Goal: Task Accomplishment & Management: Manage account settings

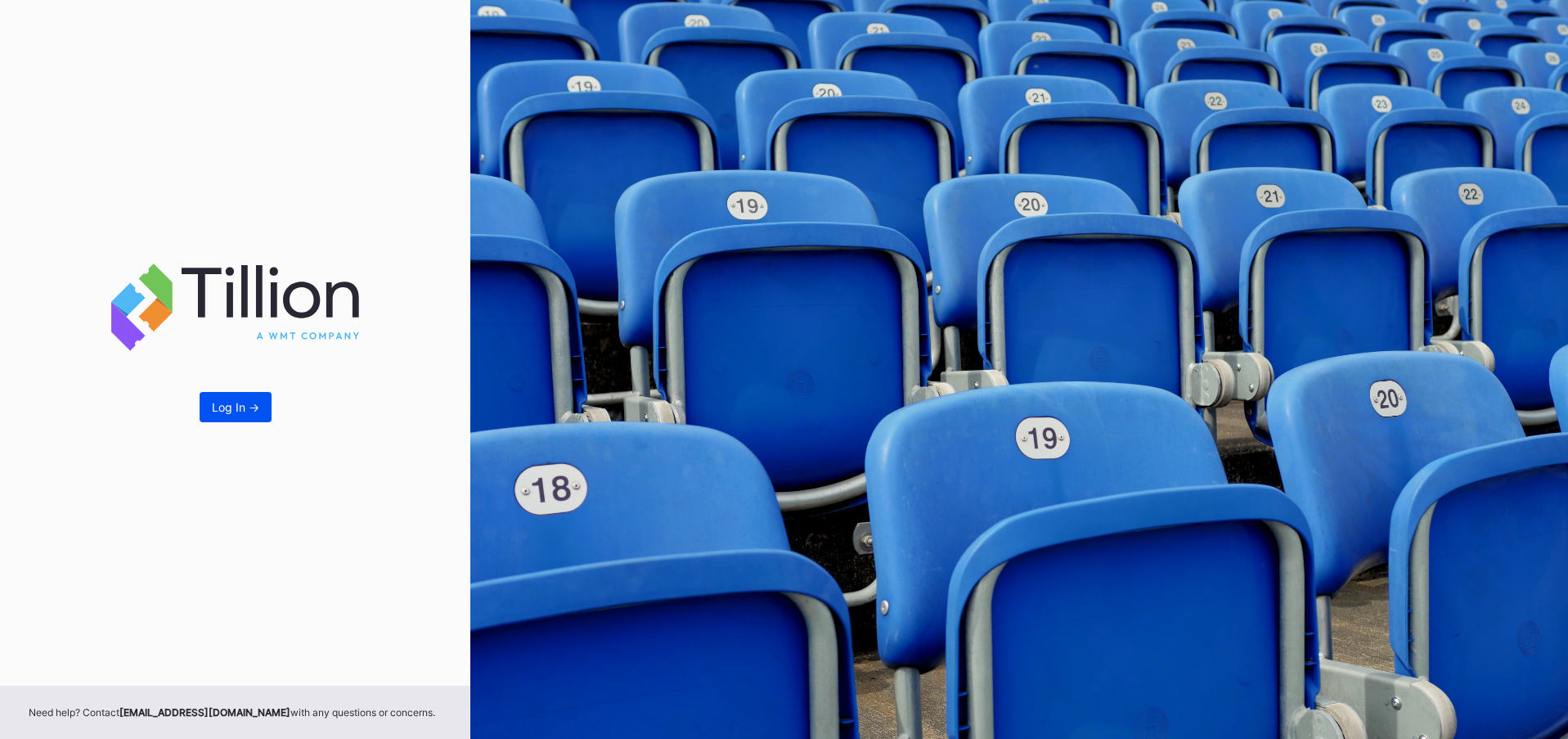
click at [256, 419] on button "Log In ->" at bounding box center [235, 407] width 72 height 30
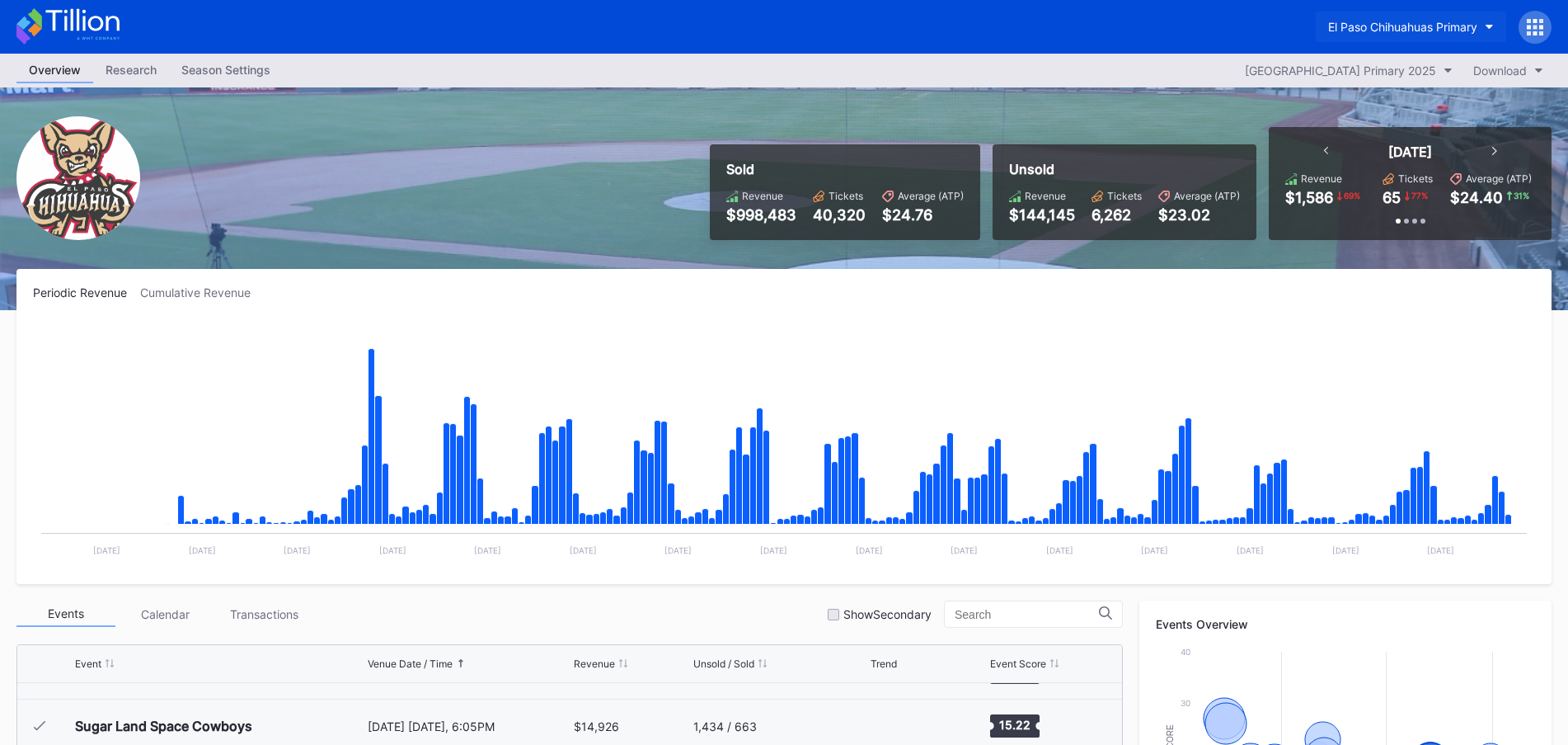
click at [1487, 37] on button "El Paso Chihuahuas Primary" at bounding box center [1411, 27] width 190 height 30
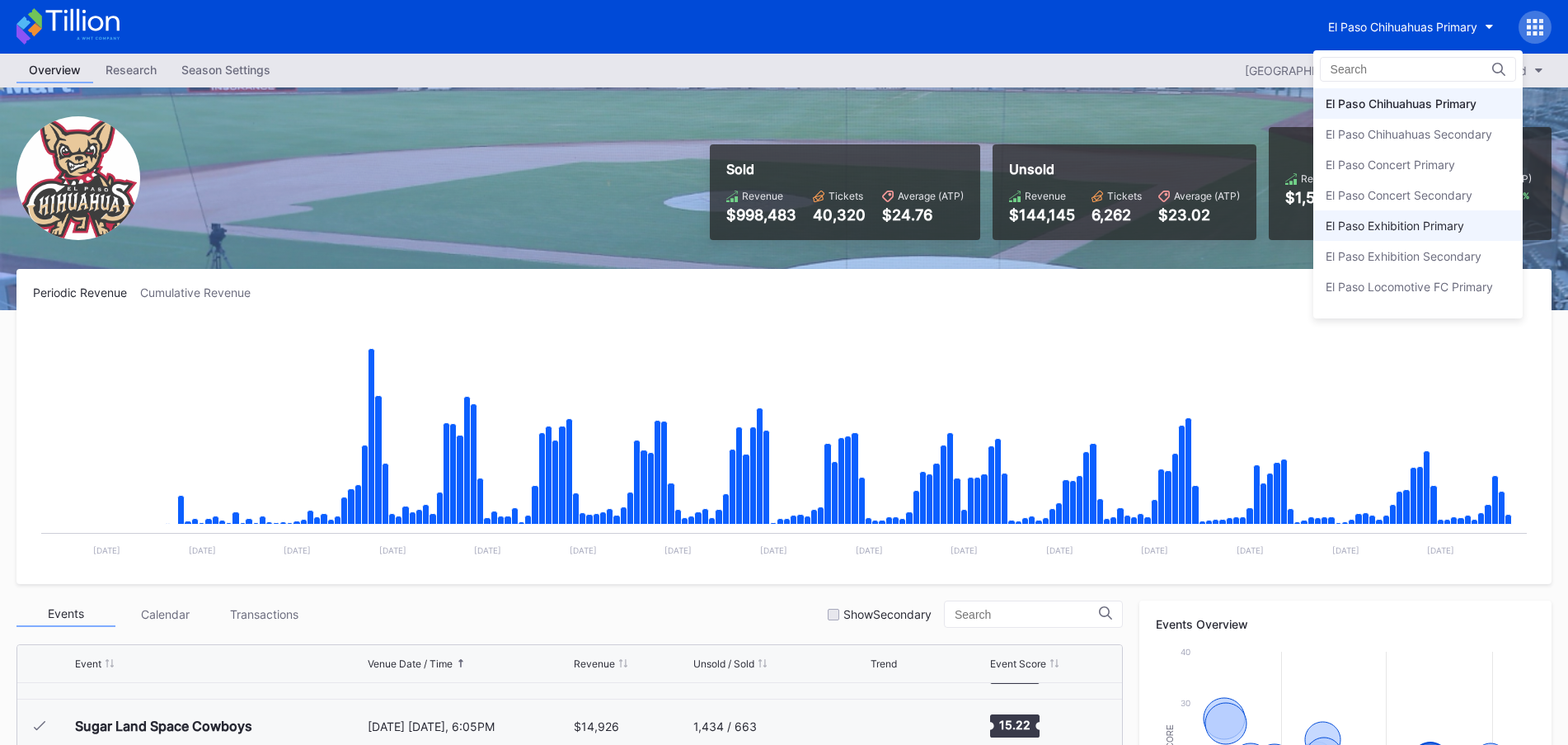
scroll to position [81, 0]
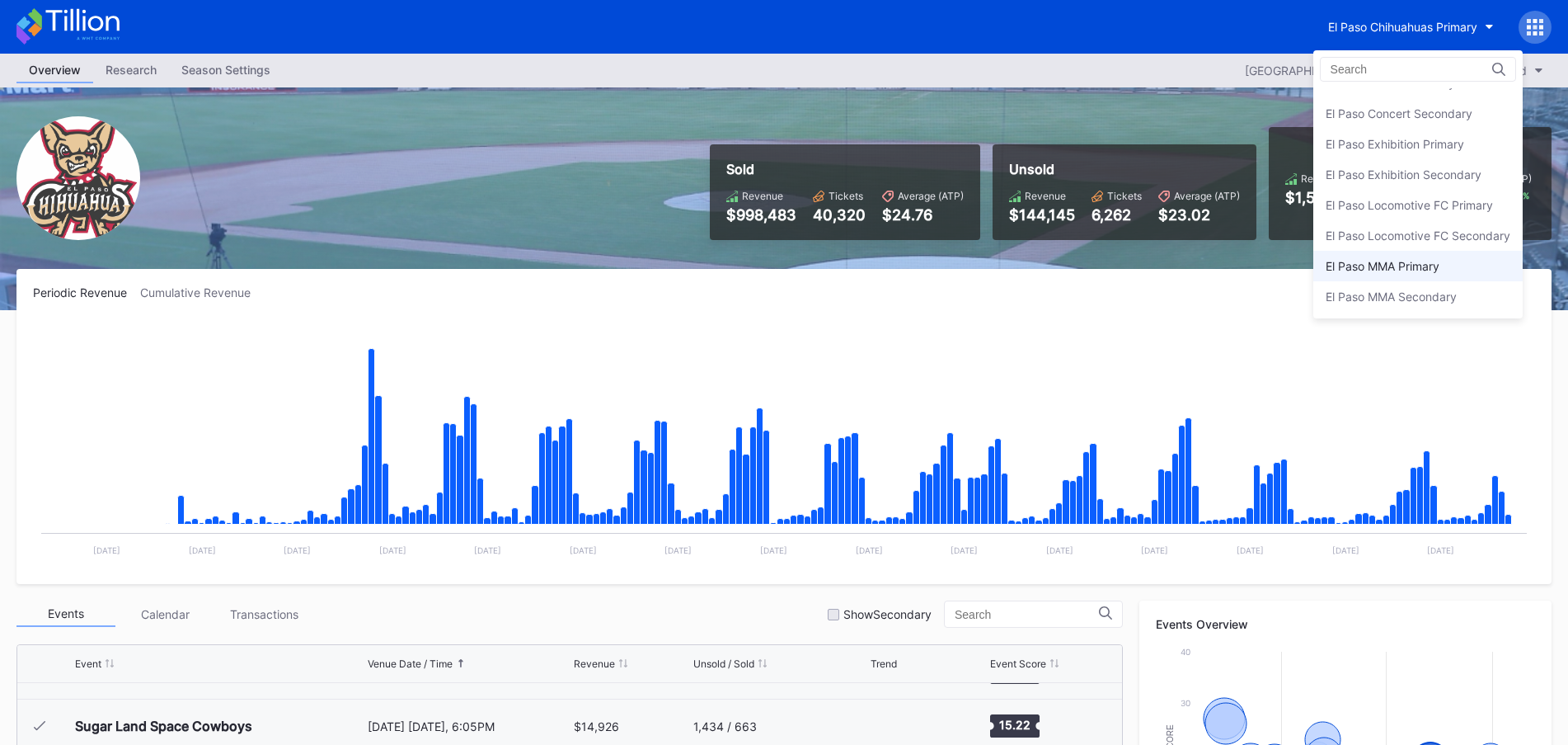
click at [1380, 260] on div "El Paso MMA Primary" at bounding box center [1382, 267] width 114 height 14
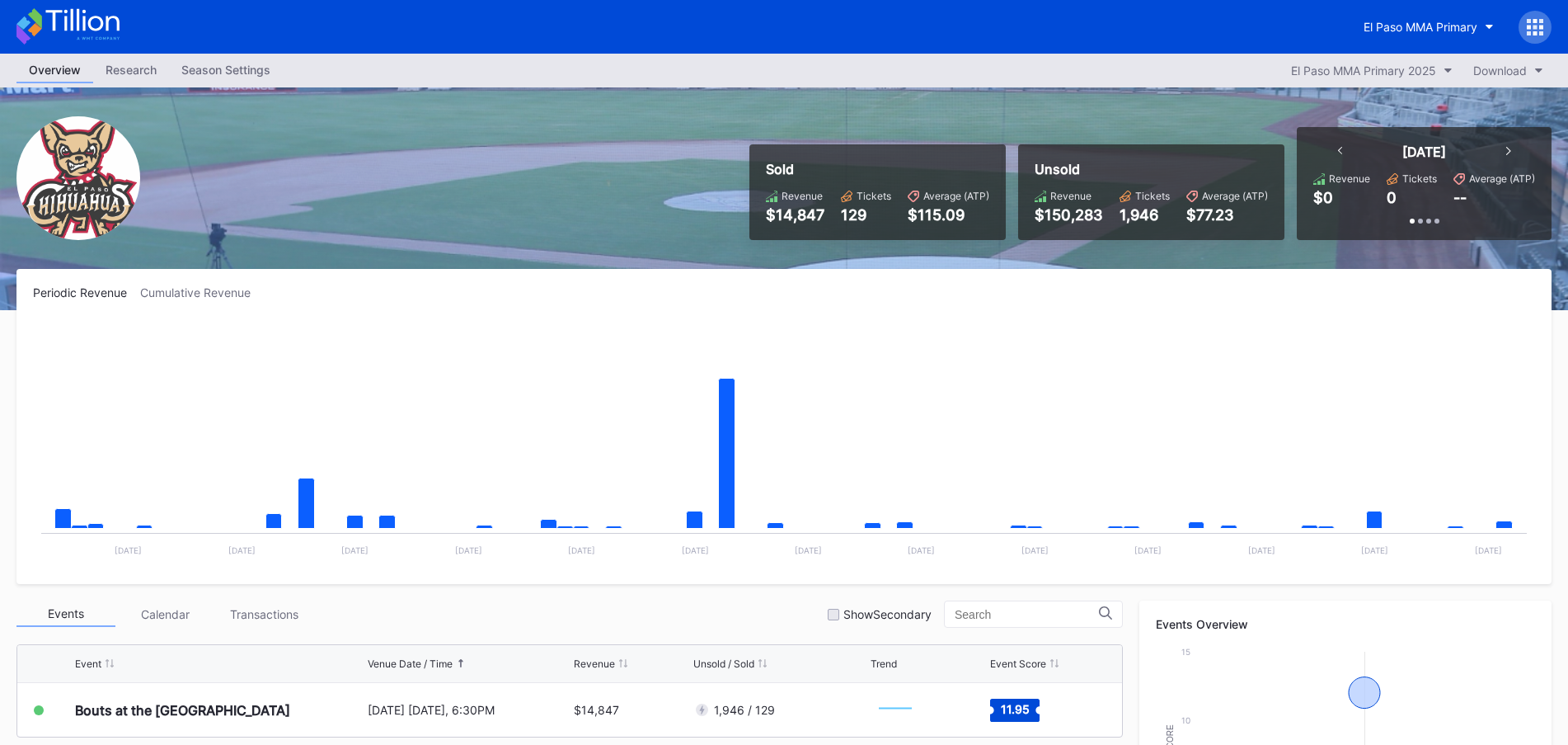
click at [265, 74] on div "Season Settings" at bounding box center [225, 70] width 114 height 24
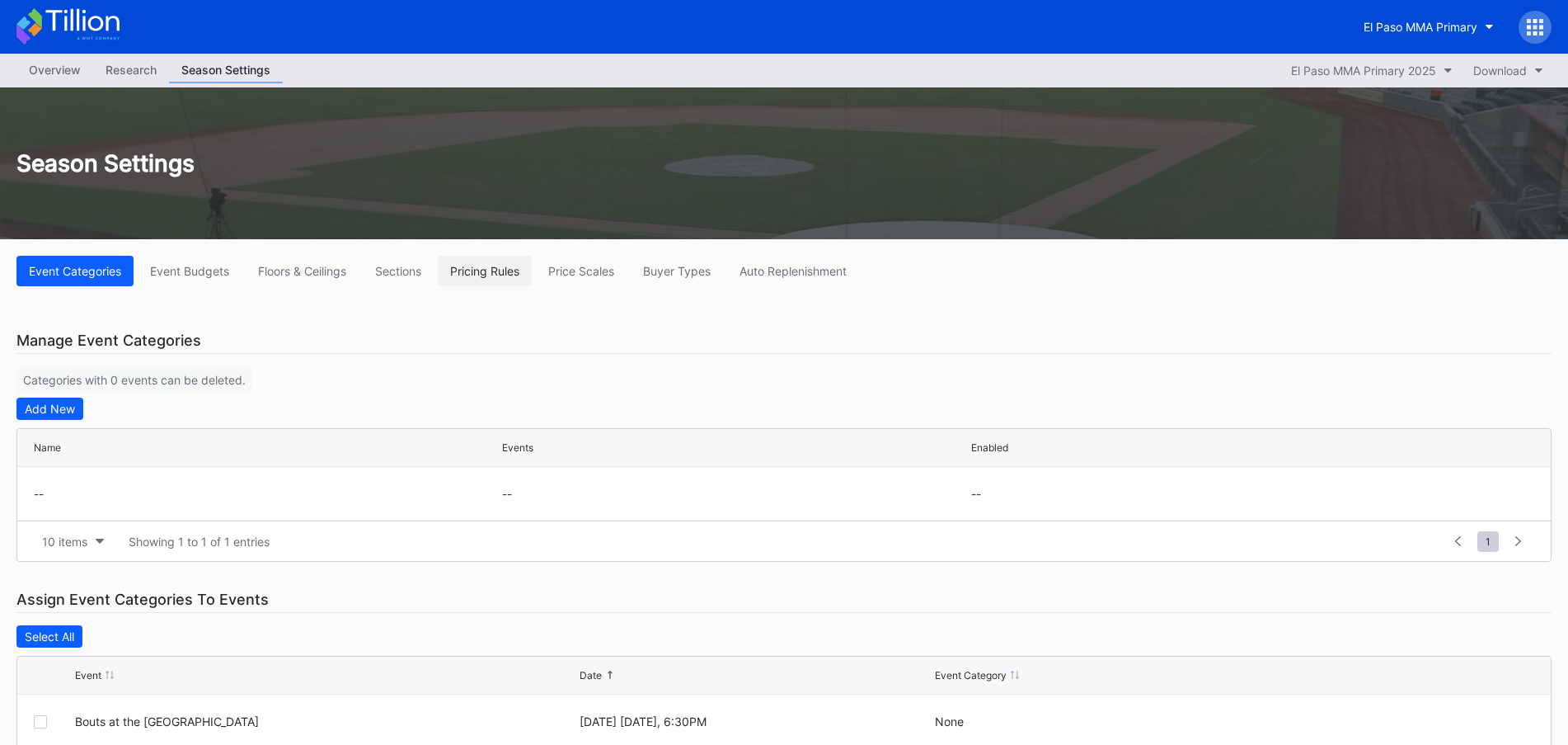
click at [513, 271] on div "Pricing Rules" at bounding box center [485, 271] width 69 height 14
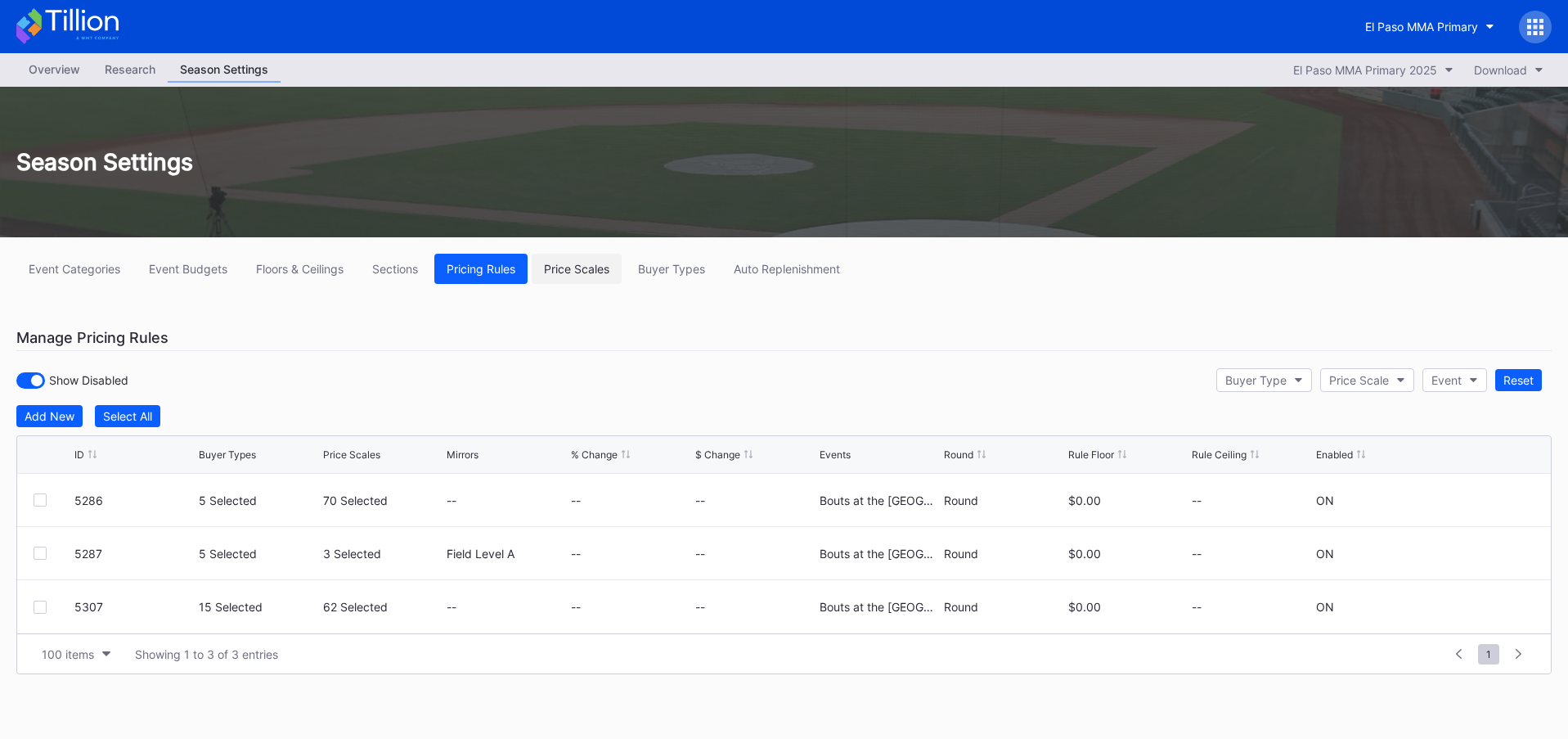
click at [551, 279] on button "Price Scales" at bounding box center [576, 269] width 90 height 30
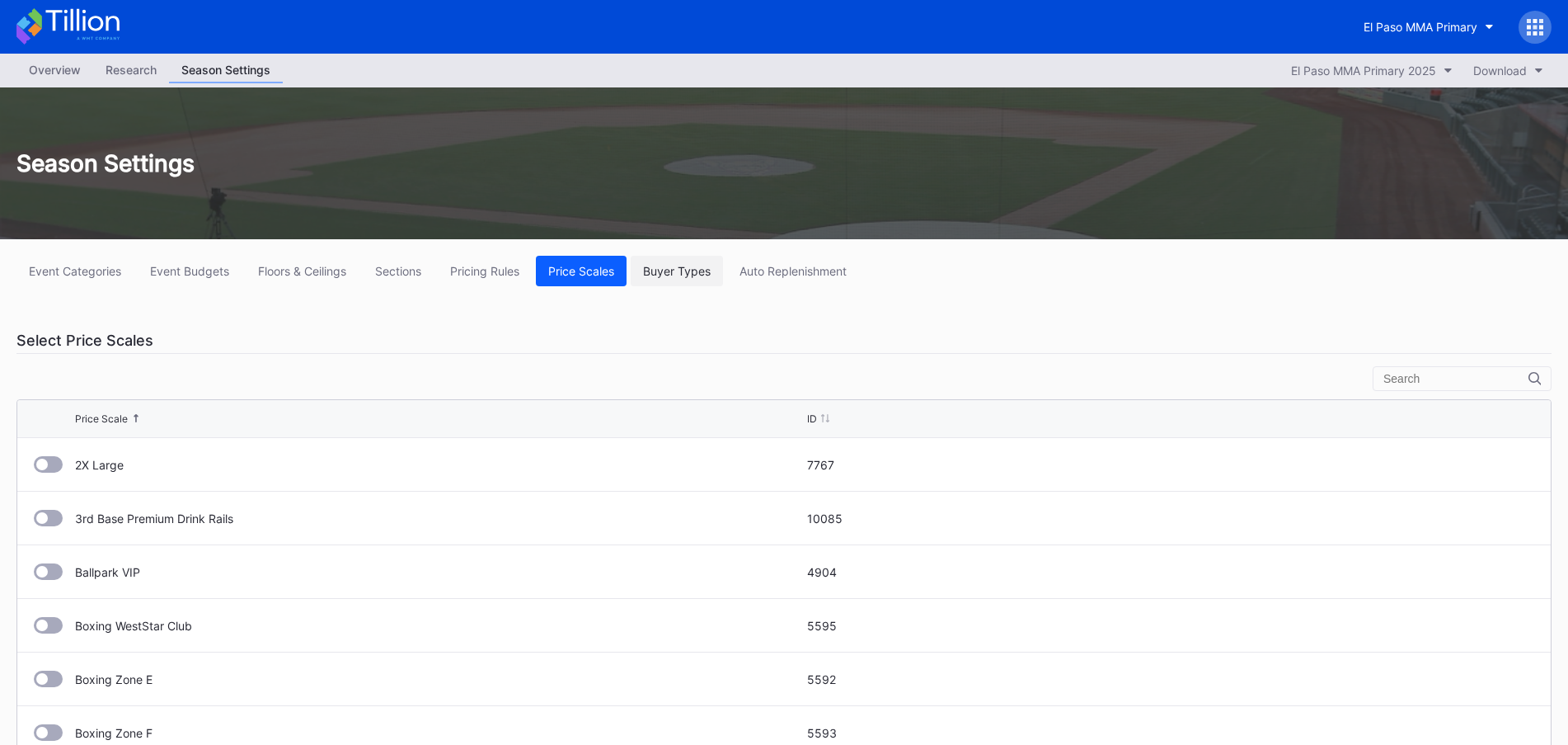
click at [706, 275] on div "Buyer Types" at bounding box center [677, 271] width 68 height 14
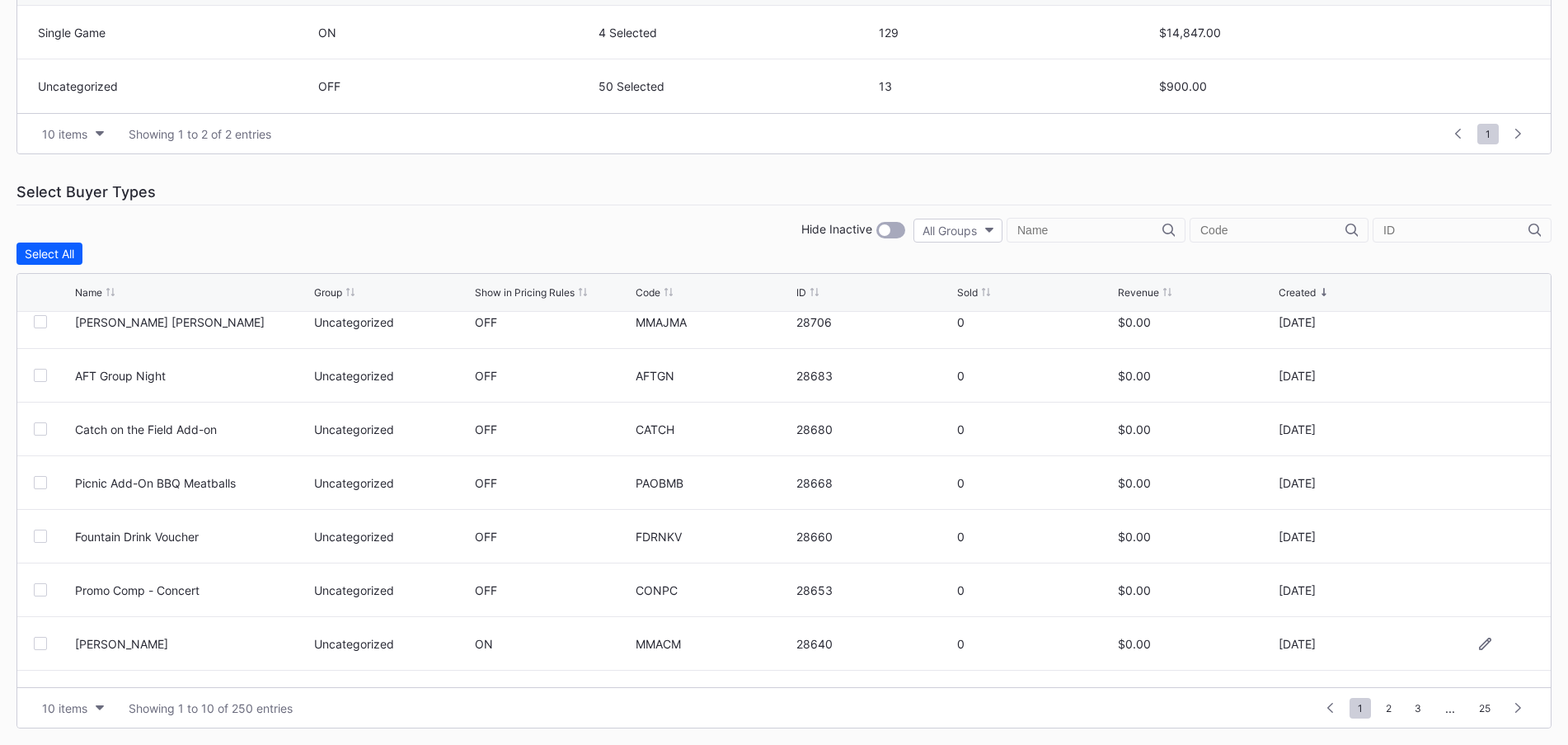
scroll to position [161, 0]
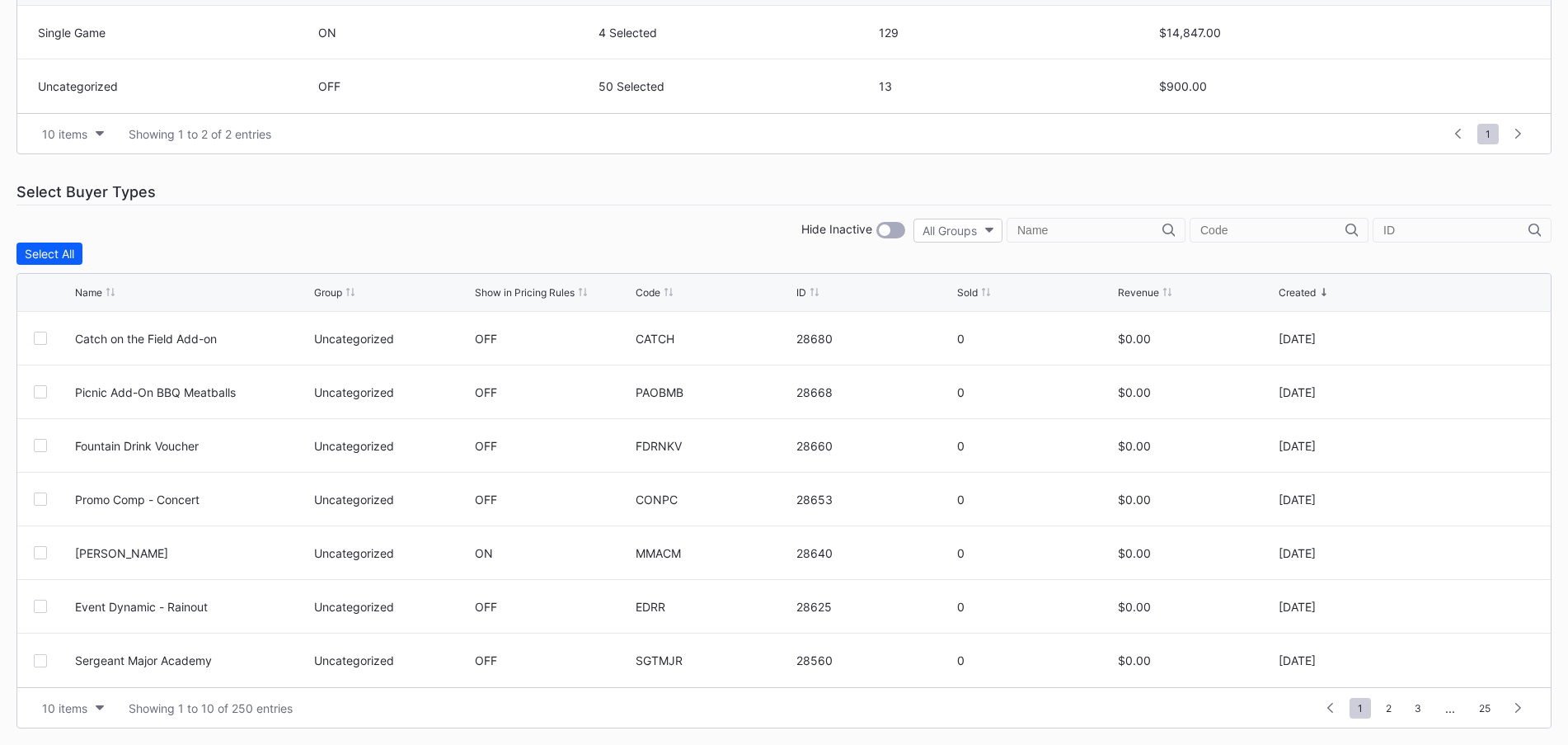
click at [85, 730] on div "Event Categories Event Budgets Floors & Ceilings Sections Pricing Rules Price S…" at bounding box center [784, 247] width 1568 height 994
click at [87, 726] on div "10 items Showing 1 to 10 of 250 entries 1 ... -1 0 1 2 3 ... 25" at bounding box center [784, 707] width 1534 height 40
click at [88, 718] on button "10 items" at bounding box center [73, 707] width 79 height 22
click at [89, 675] on div "200 items" at bounding box center [73, 667] width 79 height 30
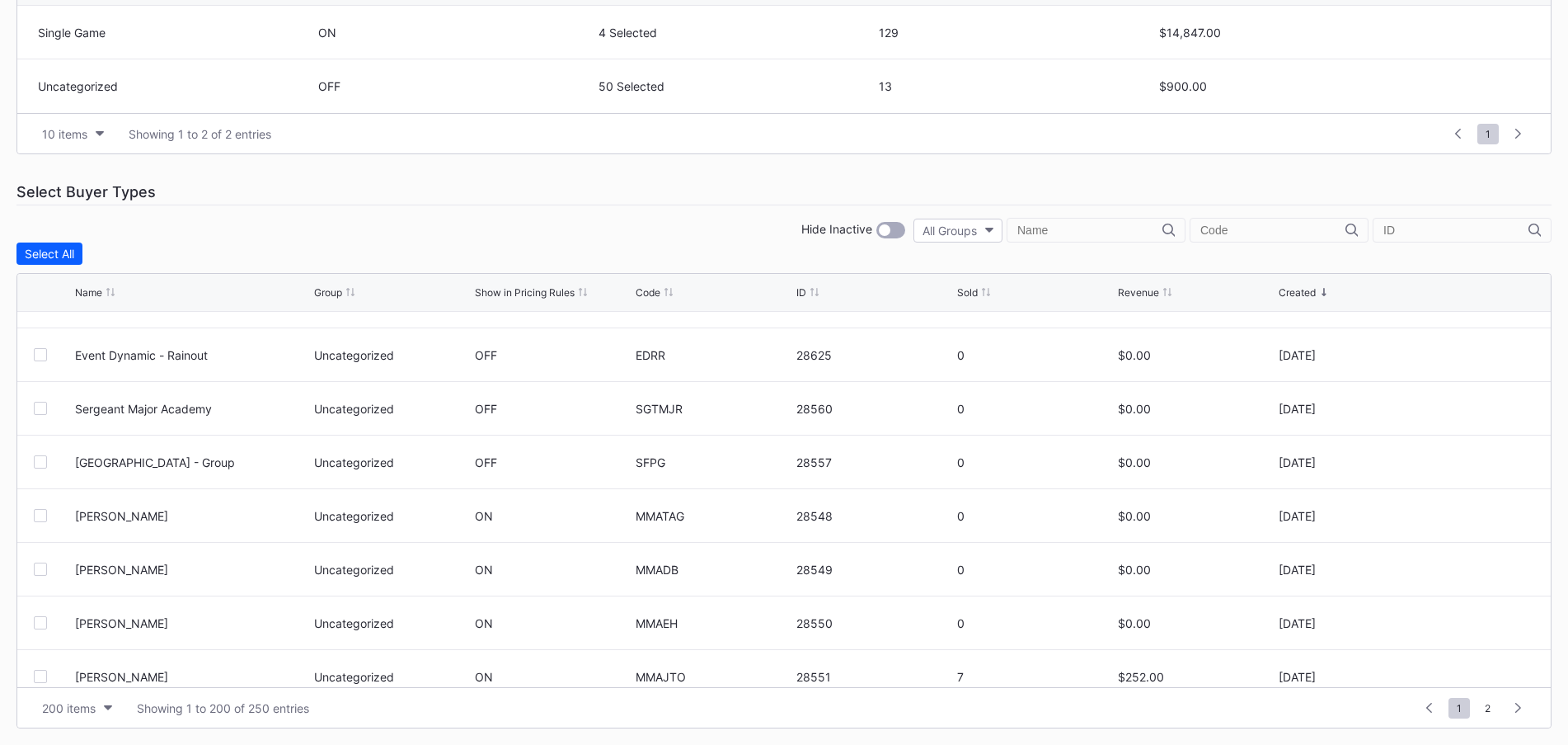
scroll to position [0, 0]
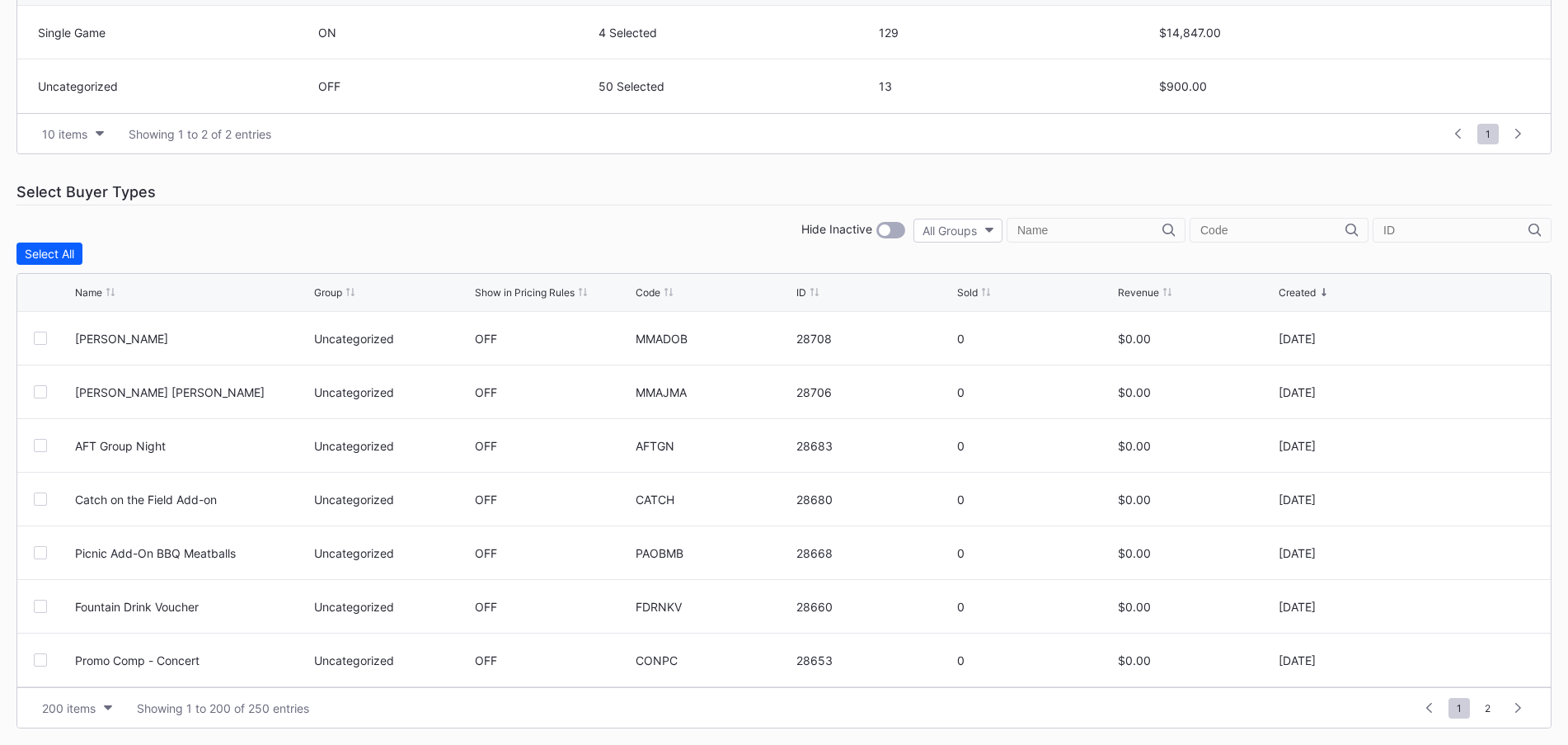
click at [1247, 225] on input "text" at bounding box center [1273, 230] width 145 height 13
type input "mma"
click at [41, 338] on div at bounding box center [40, 338] width 13 height 13
click at [34, 392] on div at bounding box center [40, 392] width 13 height 13
click at [148, 255] on div "Edit 2 Rows" at bounding box center [134, 254] width 63 height 14
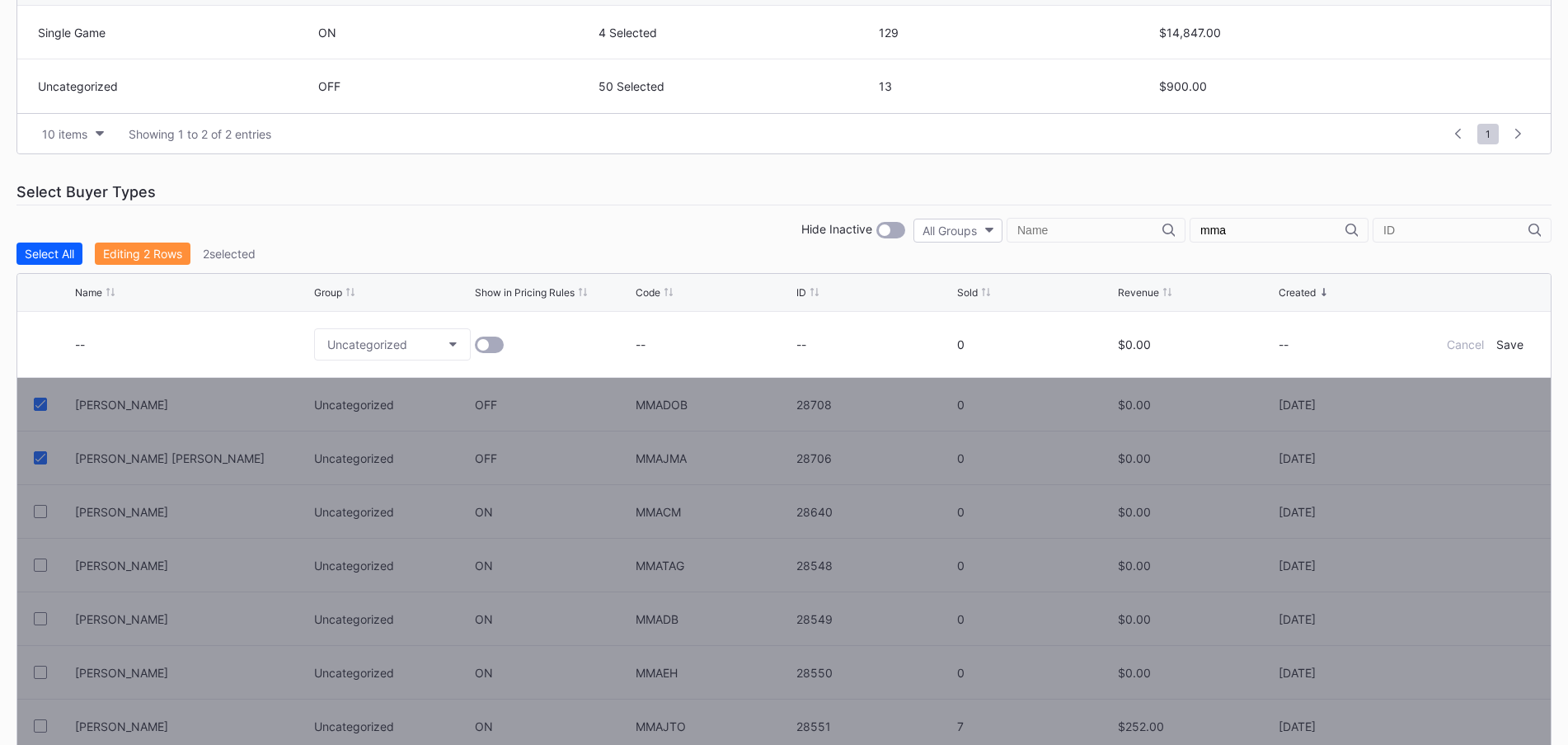
click at [148, 255] on div "Editing 2 Rows" at bounding box center [142, 254] width 80 height 14
click at [1470, 345] on div "Cancel" at bounding box center [1466, 344] width 38 height 14
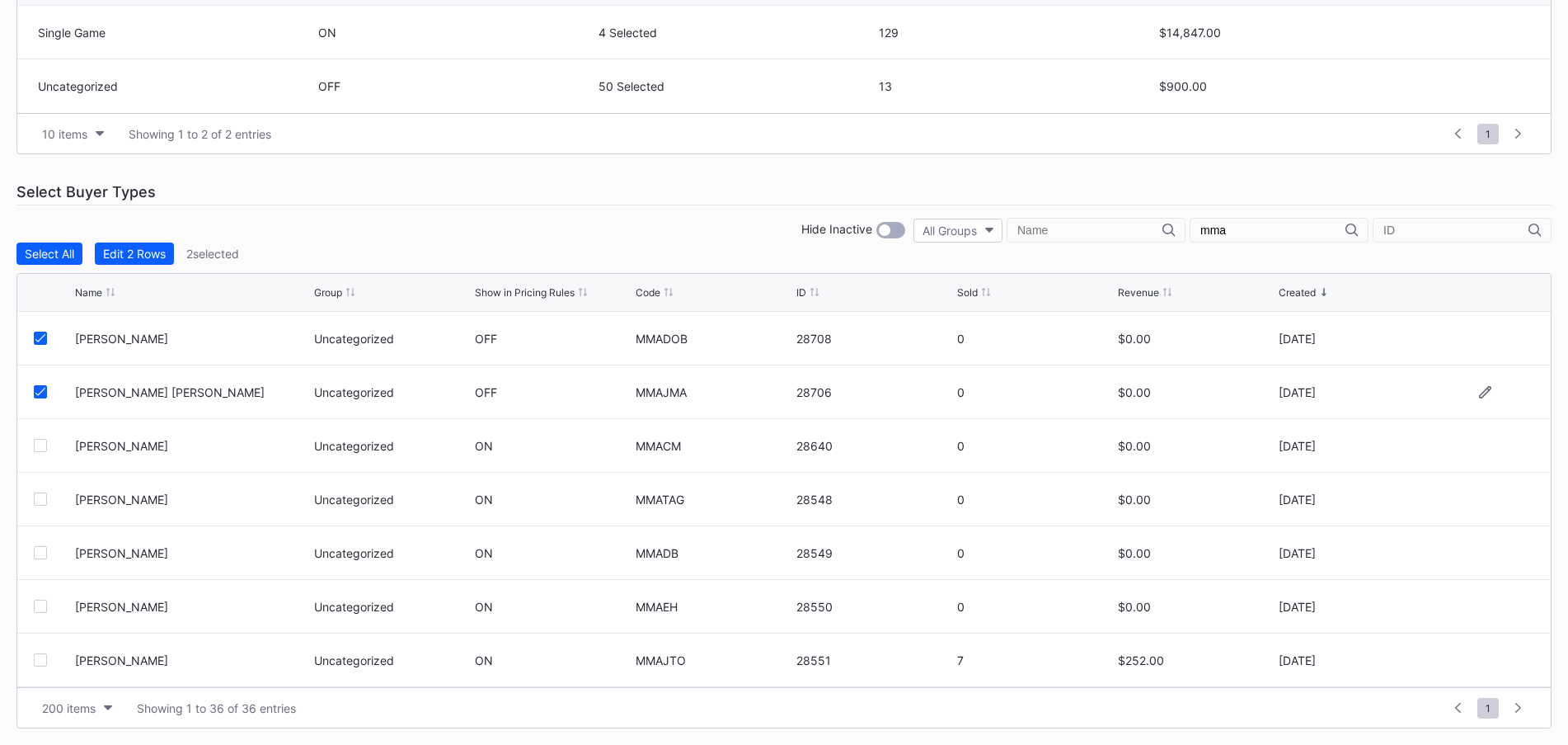
click at [39, 388] on icon at bounding box center [40, 392] width 10 height 8
click at [1479, 340] on icon at bounding box center [1486, 339] width 13 height 13
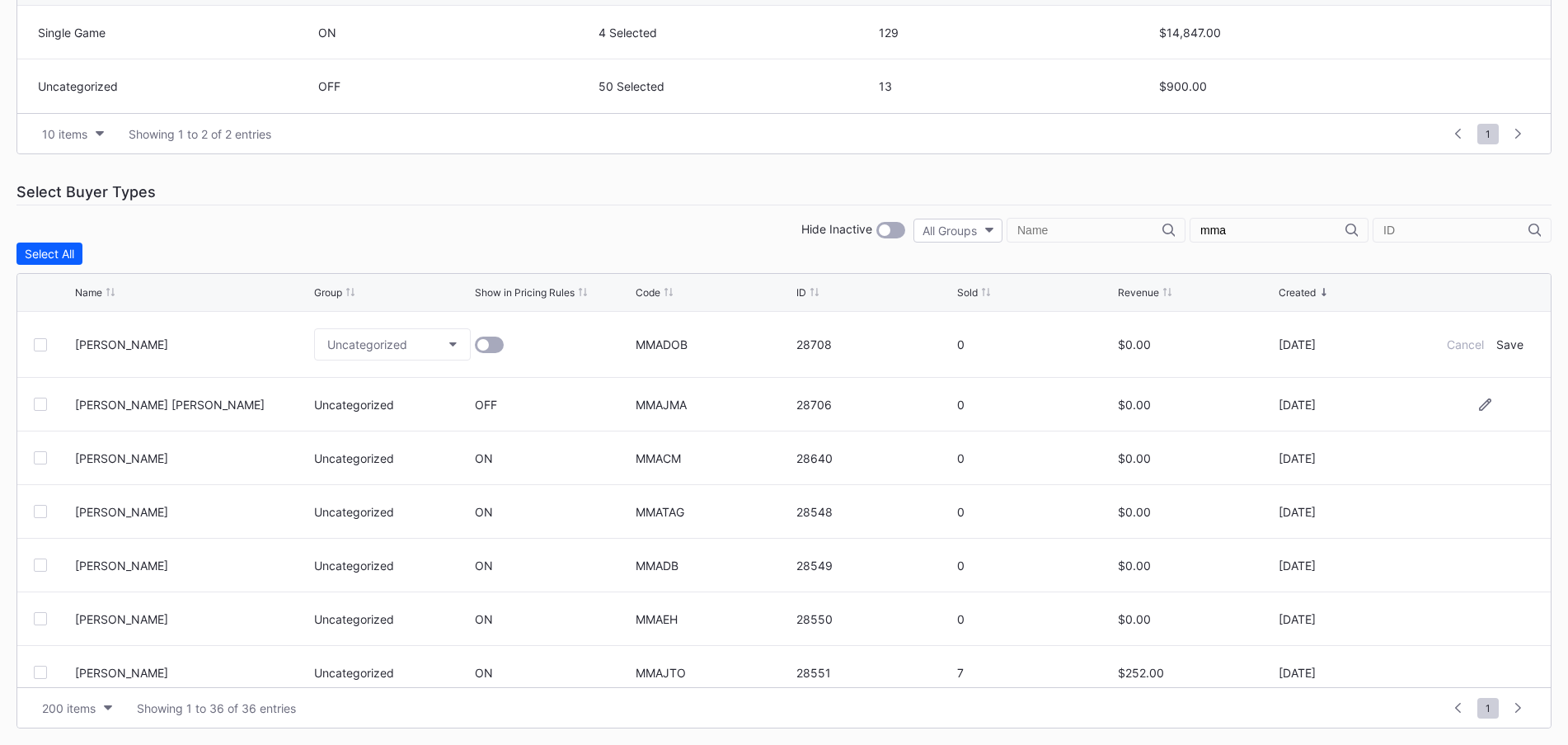
click at [492, 341] on div at bounding box center [489, 344] width 29 height 16
click at [1506, 350] on div "Save" at bounding box center [1510, 344] width 27 height 14
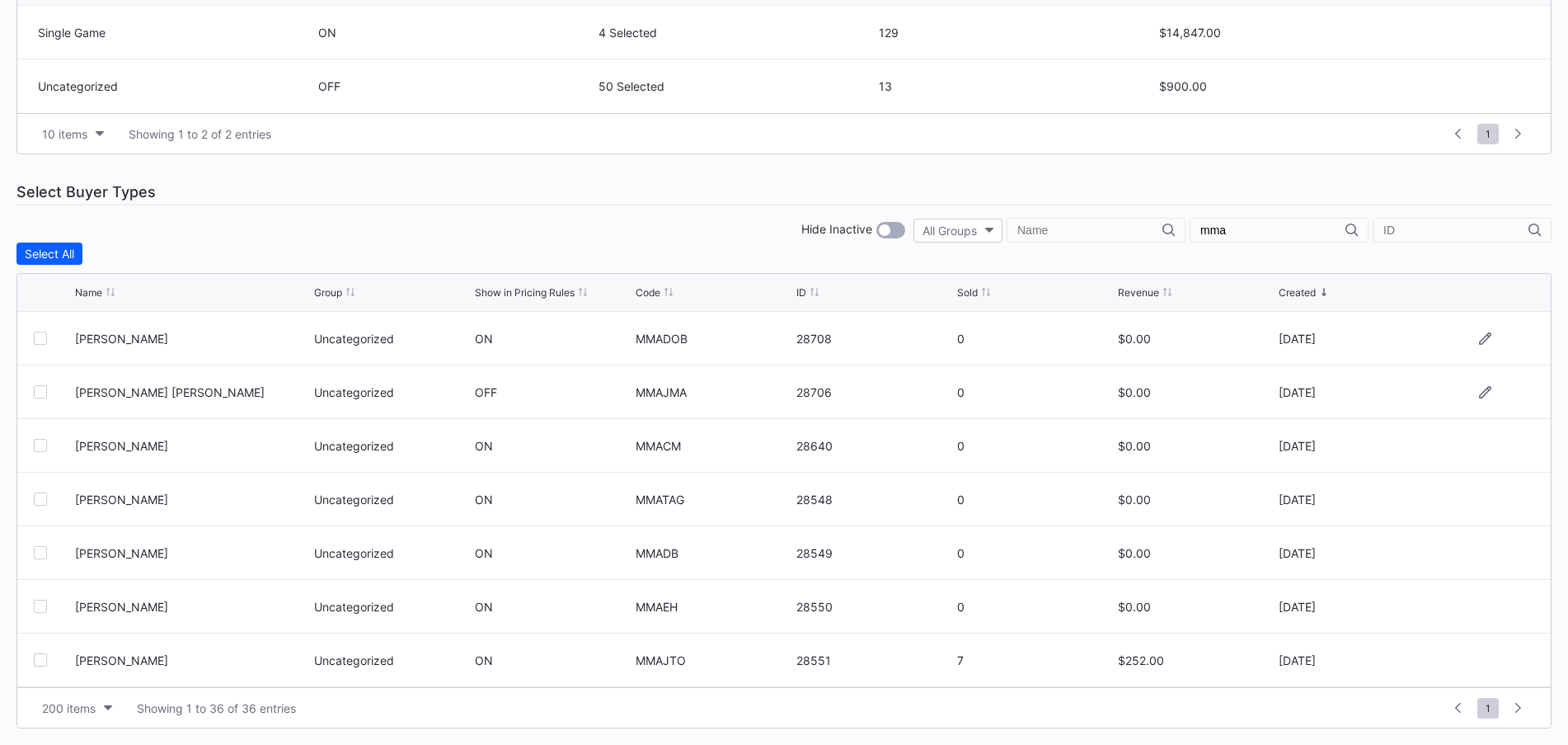
click at [47, 391] on div at bounding box center [55, 392] width 41 height 13
click at [43, 391] on div at bounding box center [40, 392] width 13 height 13
click at [1479, 389] on icon at bounding box center [1486, 393] width 13 height 13
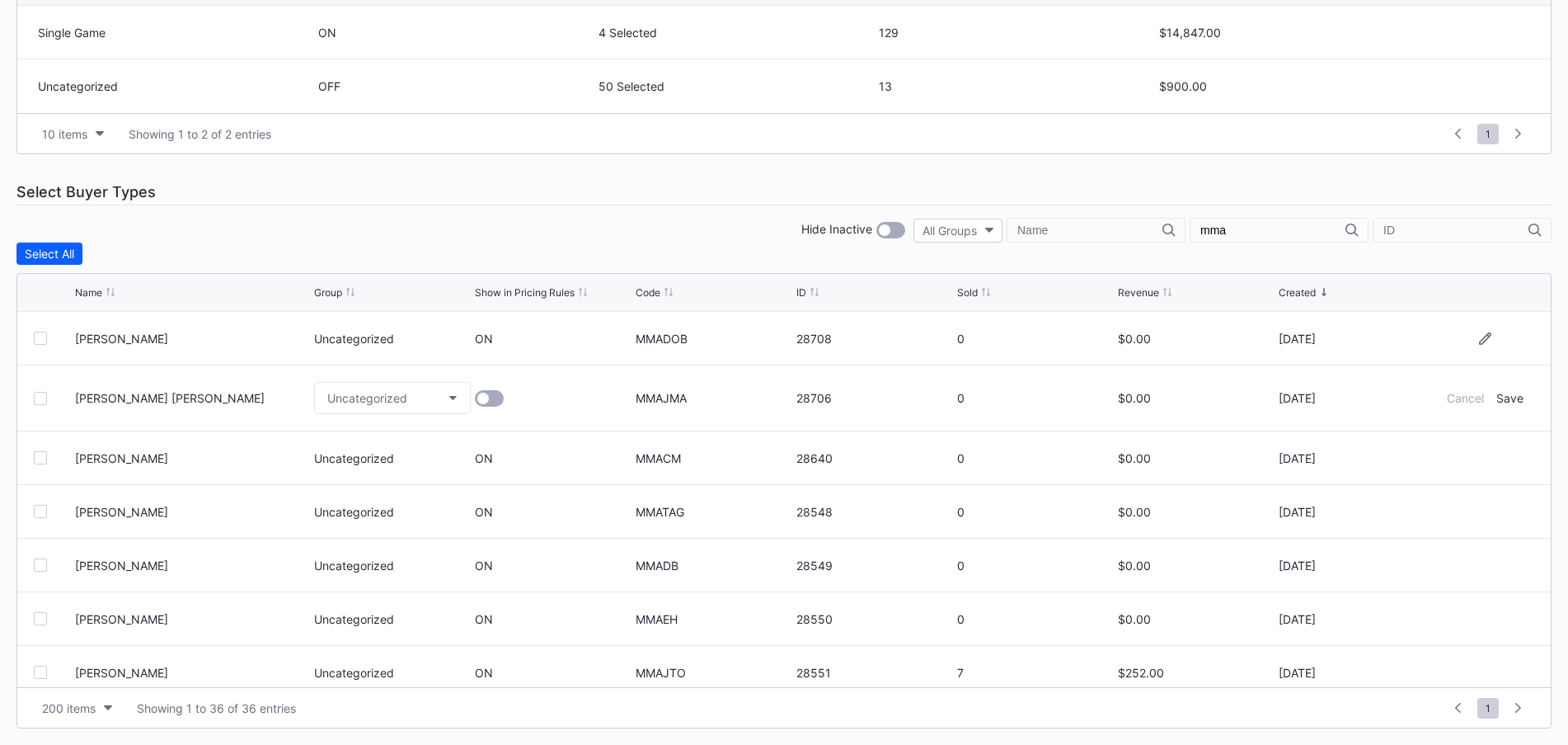
click at [482, 404] on div at bounding box center [489, 398] width 29 height 16
click at [1506, 397] on div "Save" at bounding box center [1510, 398] width 27 height 14
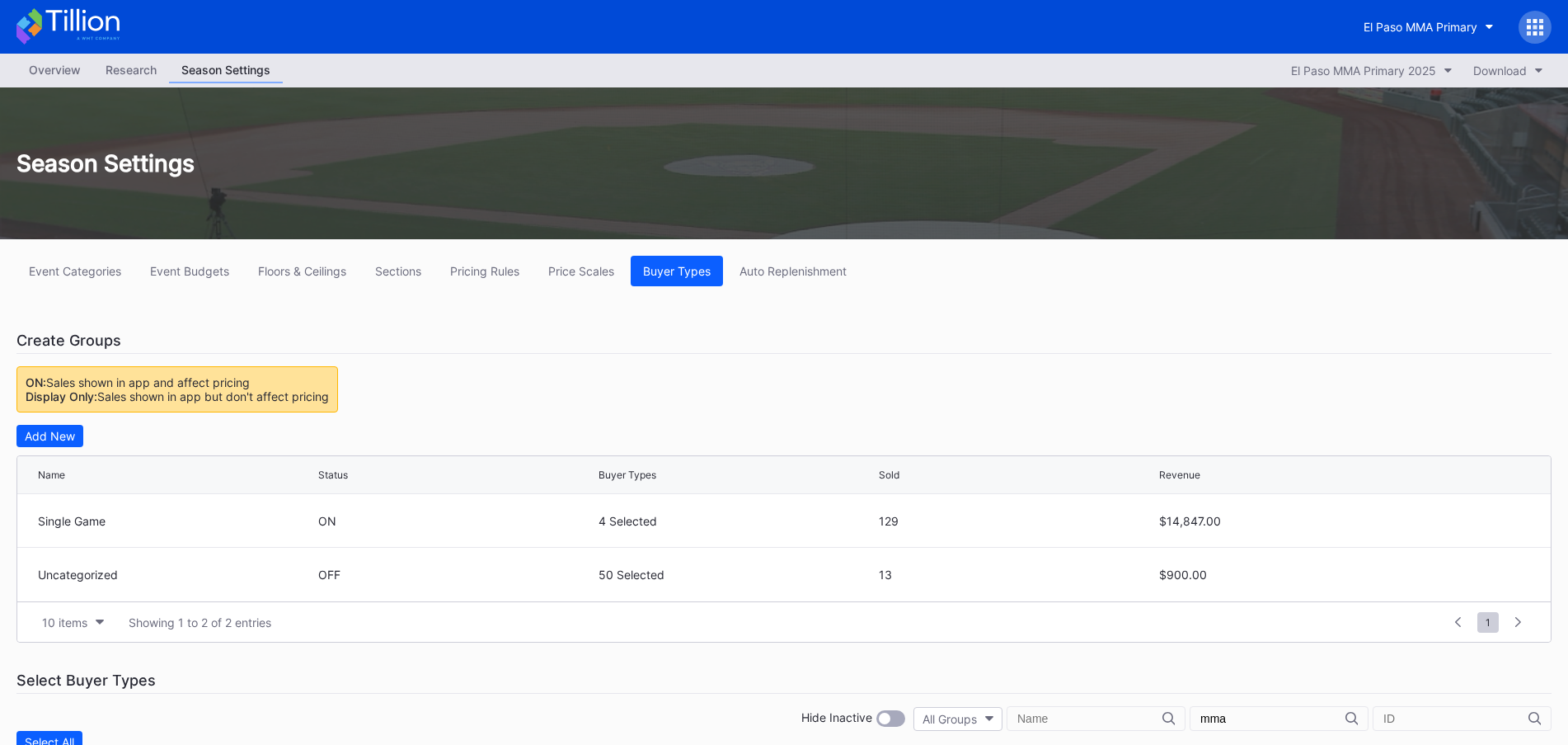
click at [53, 69] on div "Overview" at bounding box center [55, 70] width 77 height 24
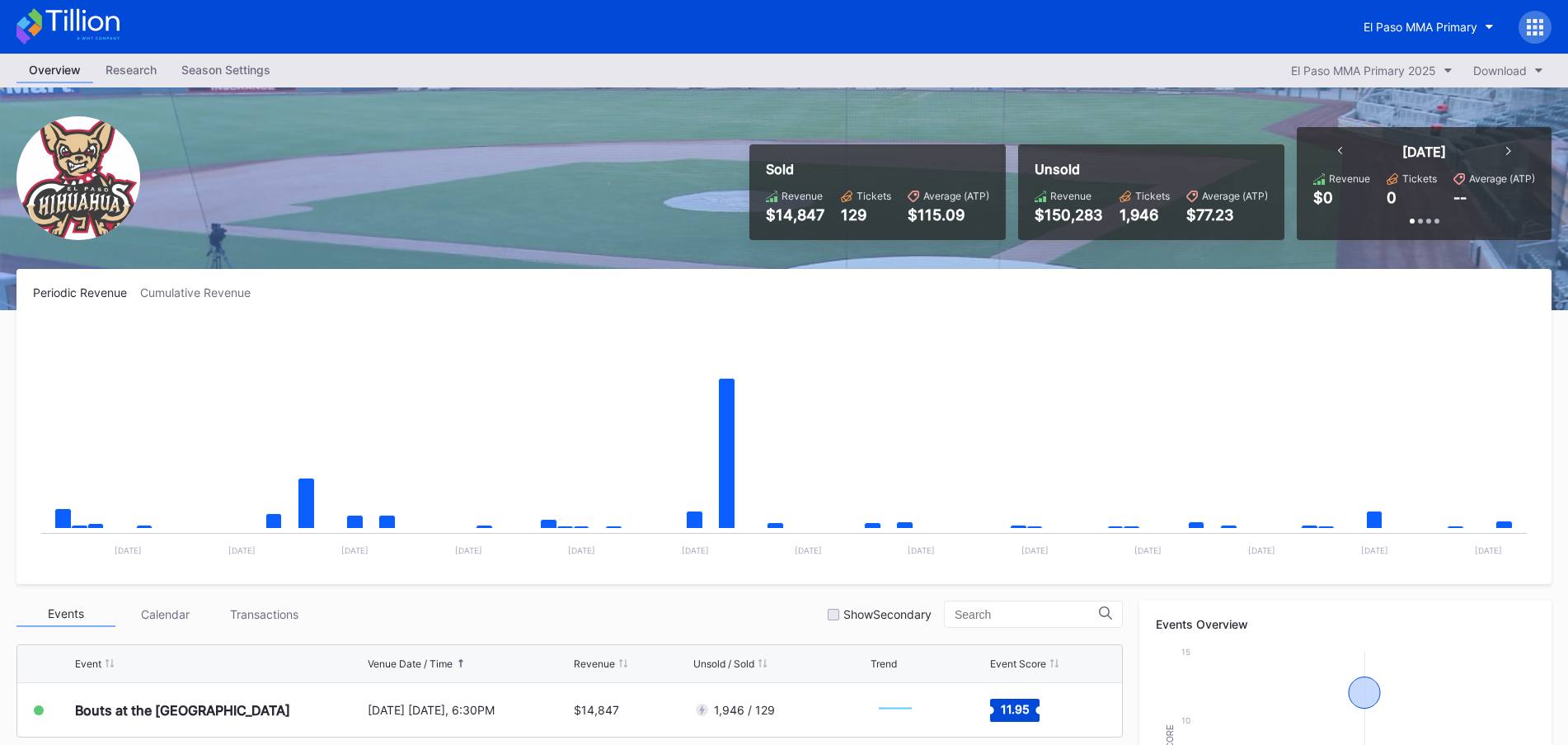
click at [223, 67] on div "Season Settings" at bounding box center [225, 70] width 114 height 24
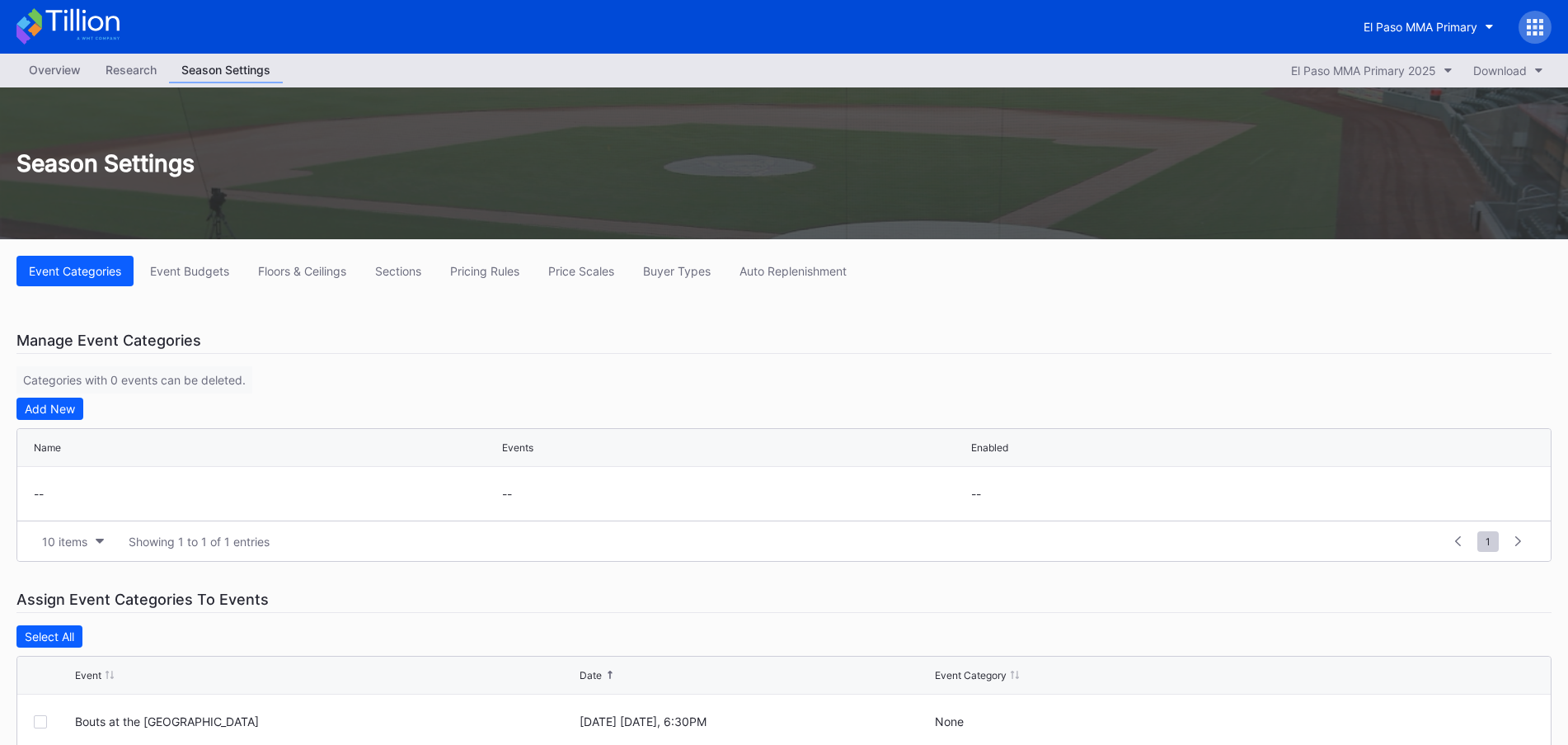
scroll to position [38, 0]
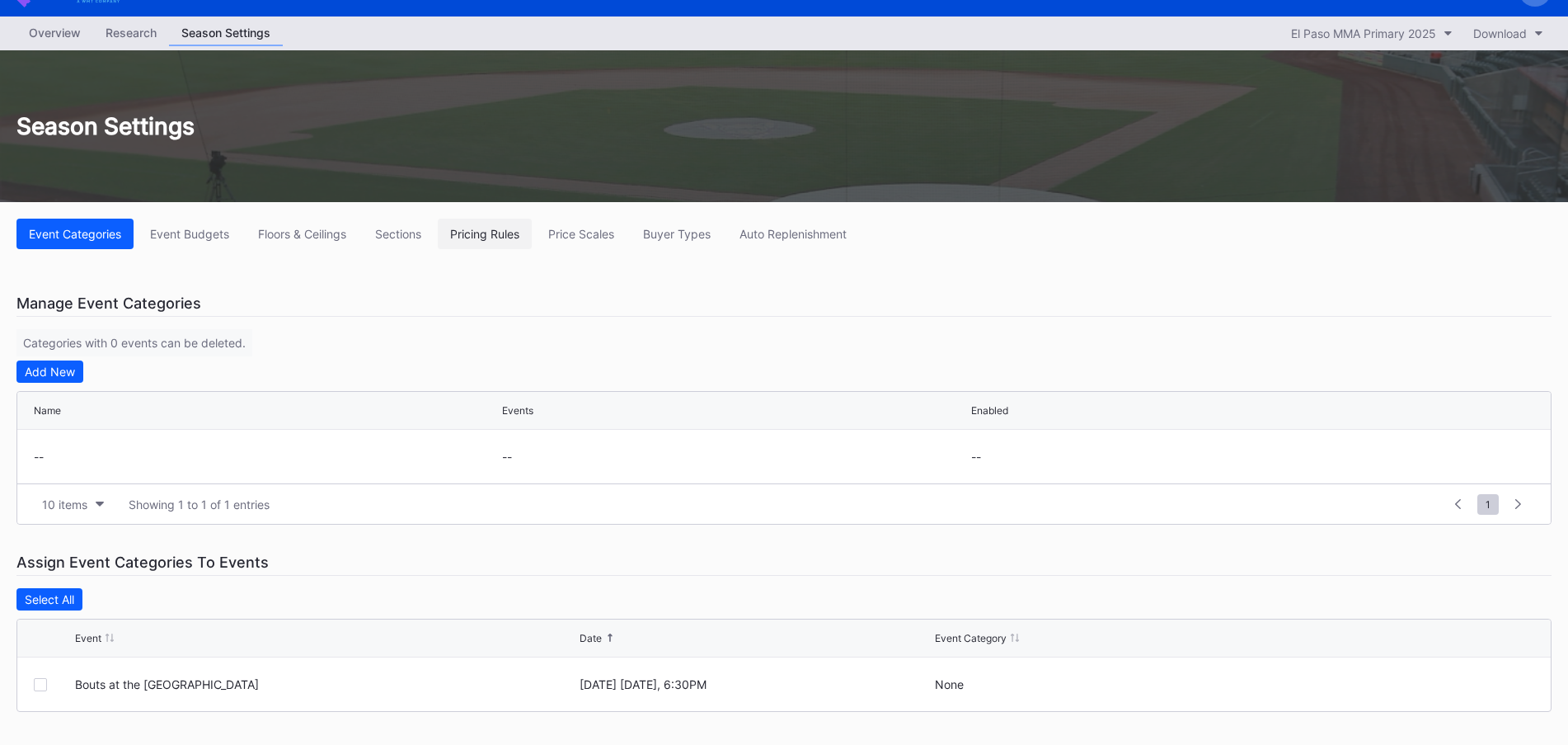
click at [493, 228] on div "Pricing Rules" at bounding box center [485, 234] width 69 height 14
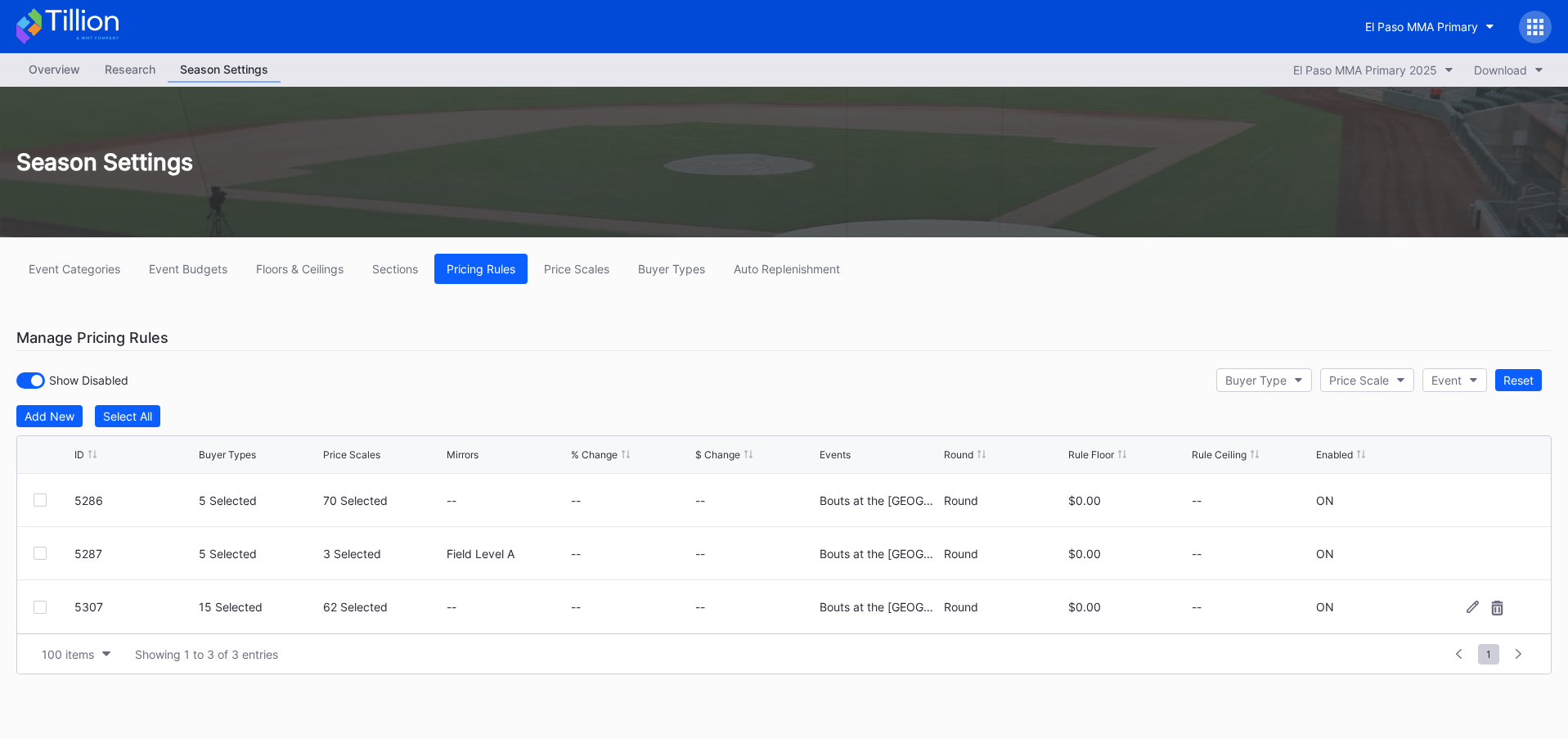
click at [40, 611] on div at bounding box center [40, 607] width 13 height 13
click at [1480, 606] on div at bounding box center [1486, 607] width 98 height 12
click at [1471, 606] on icon at bounding box center [1473, 607] width 12 height 12
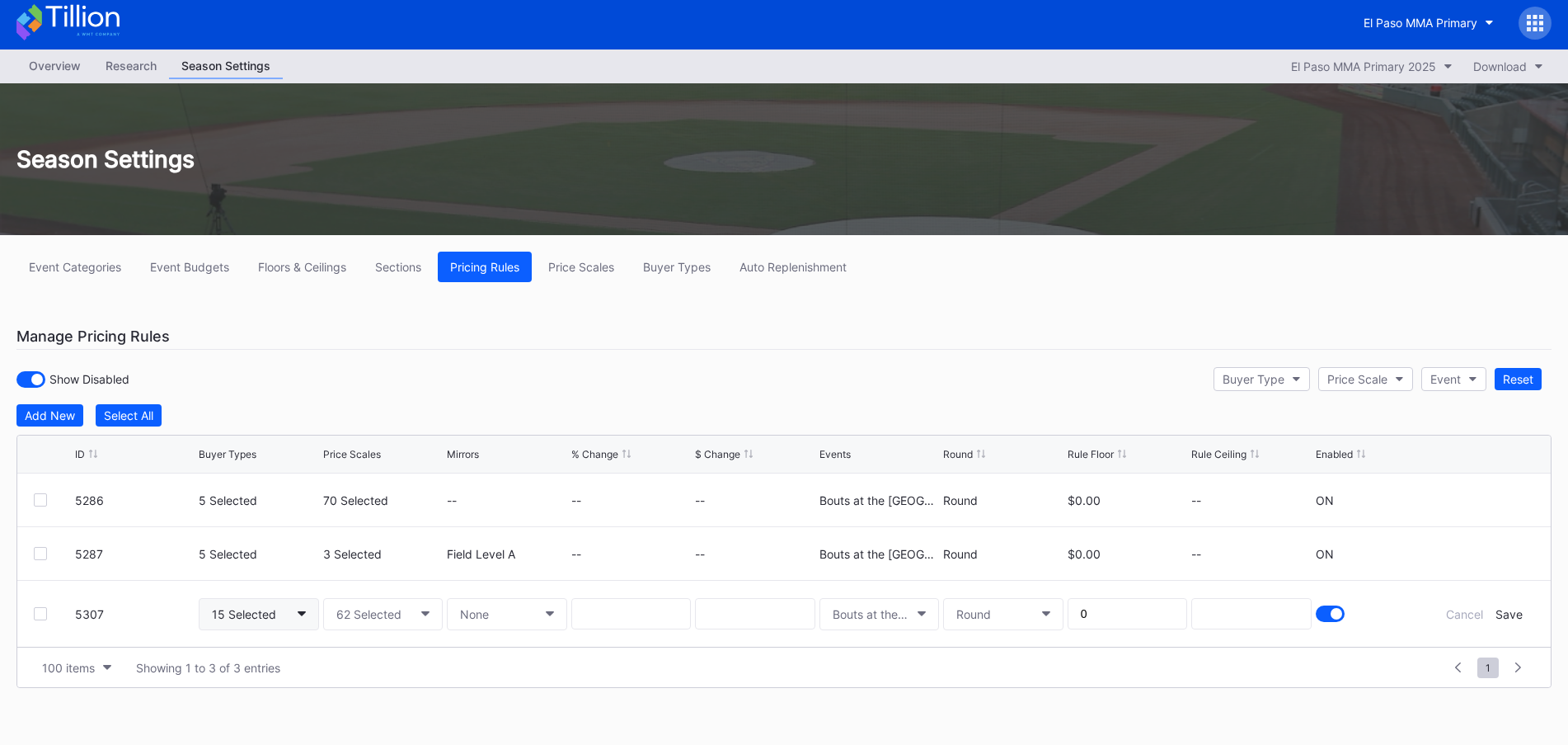
scroll to position [5, 0]
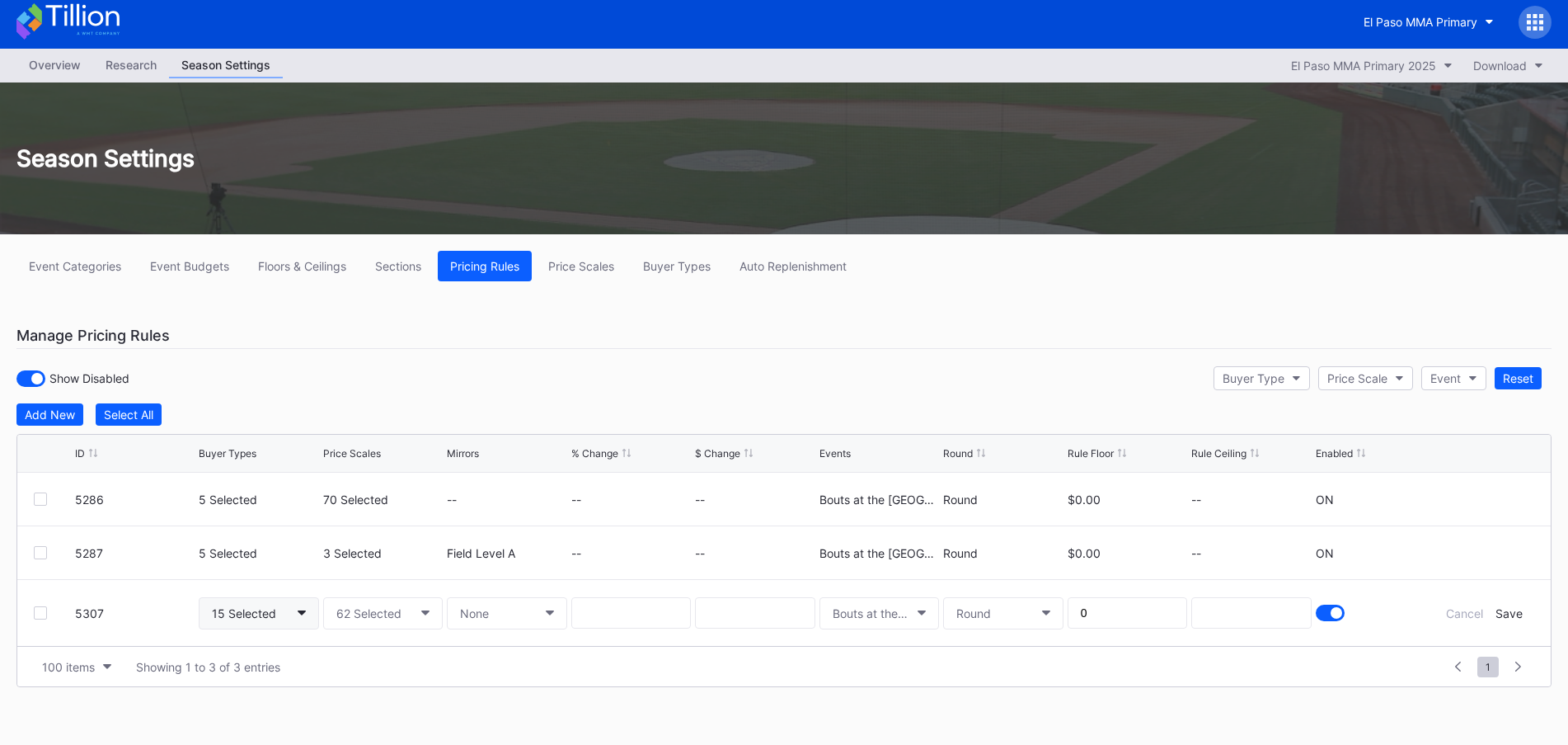
click at [282, 607] on button "15 Selected" at bounding box center [258, 614] width 120 height 32
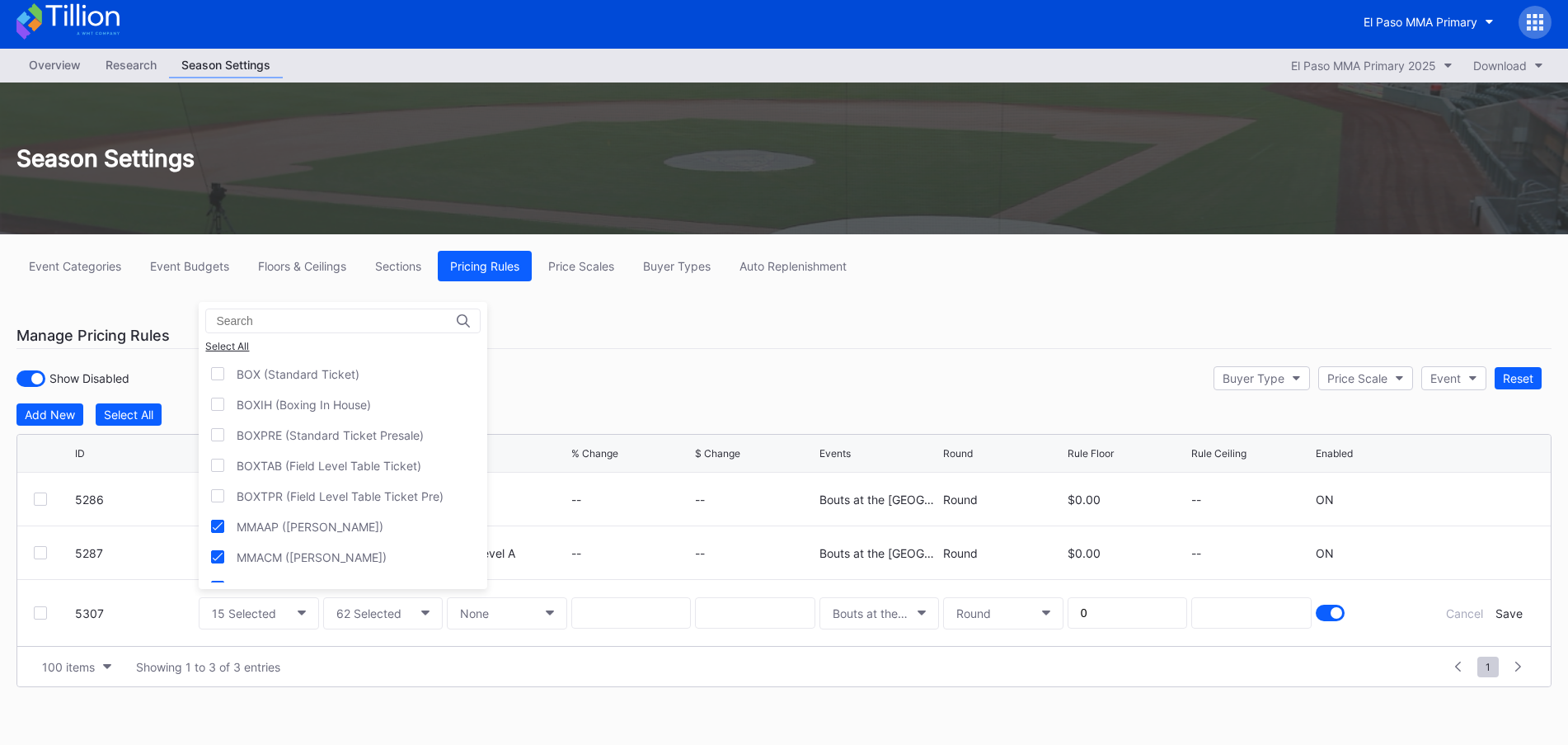
click at [269, 326] on input at bounding box center [288, 320] width 144 height 13
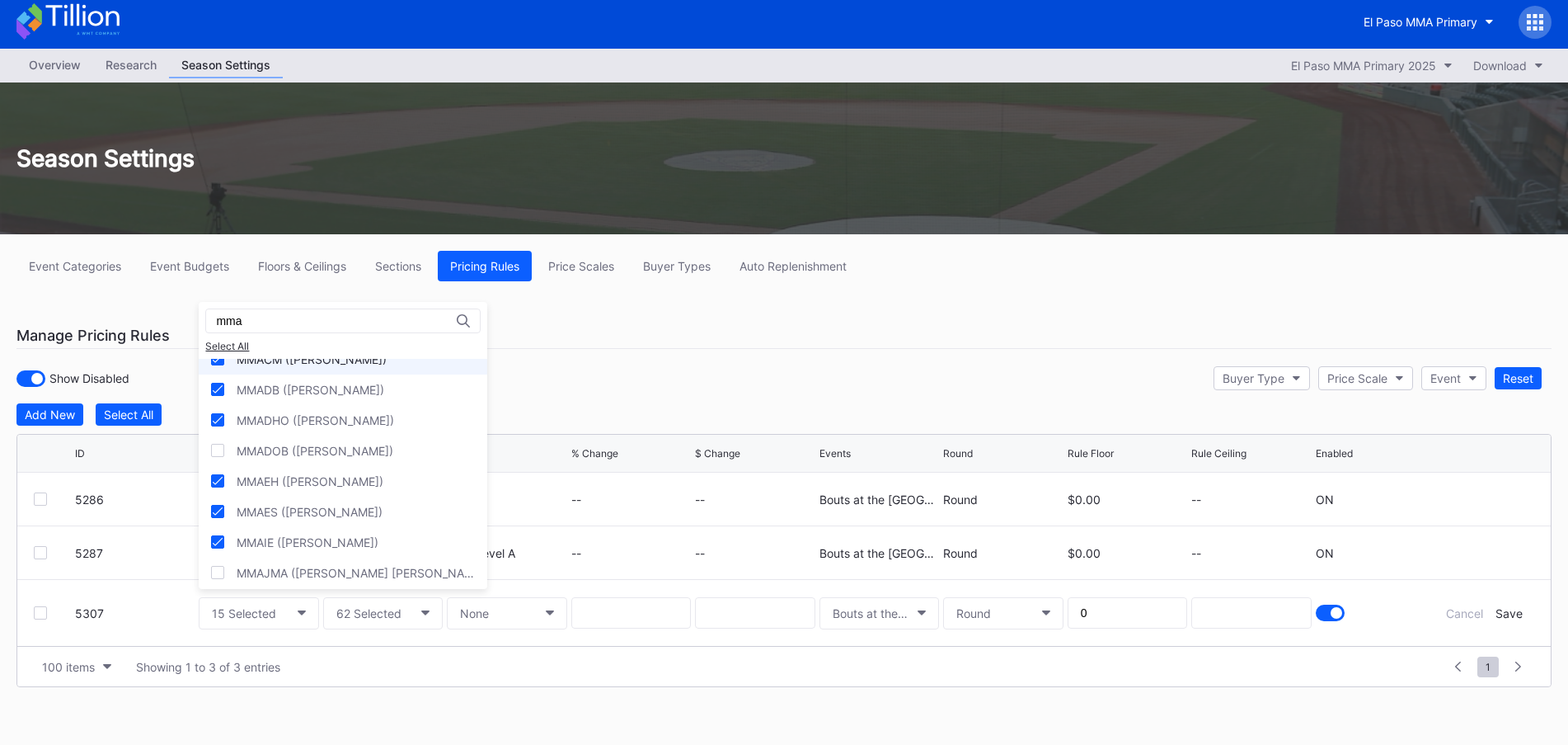
scroll to position [82, 0]
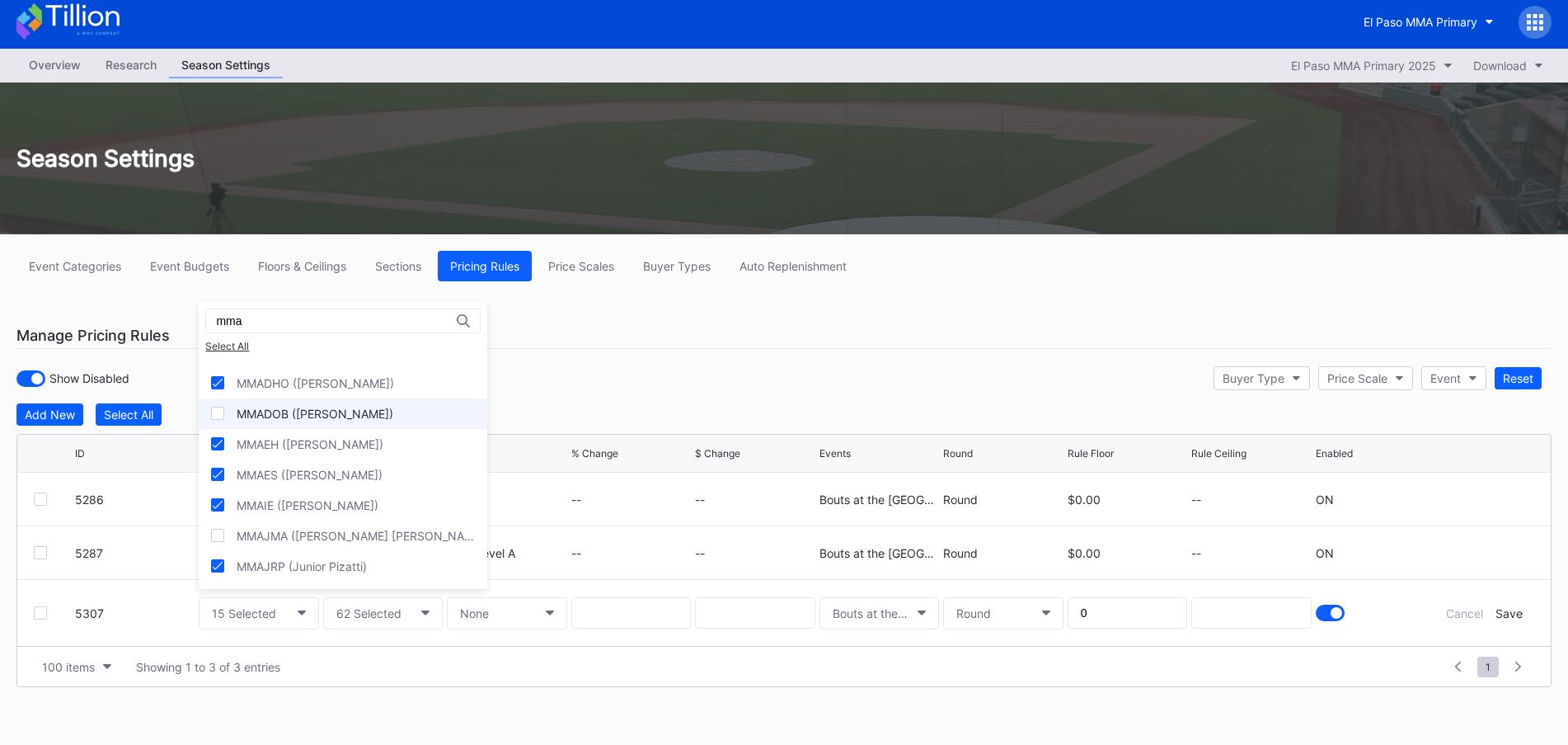
type input "mma"
click at [223, 418] on div at bounding box center [217, 413] width 13 height 13
click at [222, 530] on div at bounding box center [217, 535] width 13 height 13
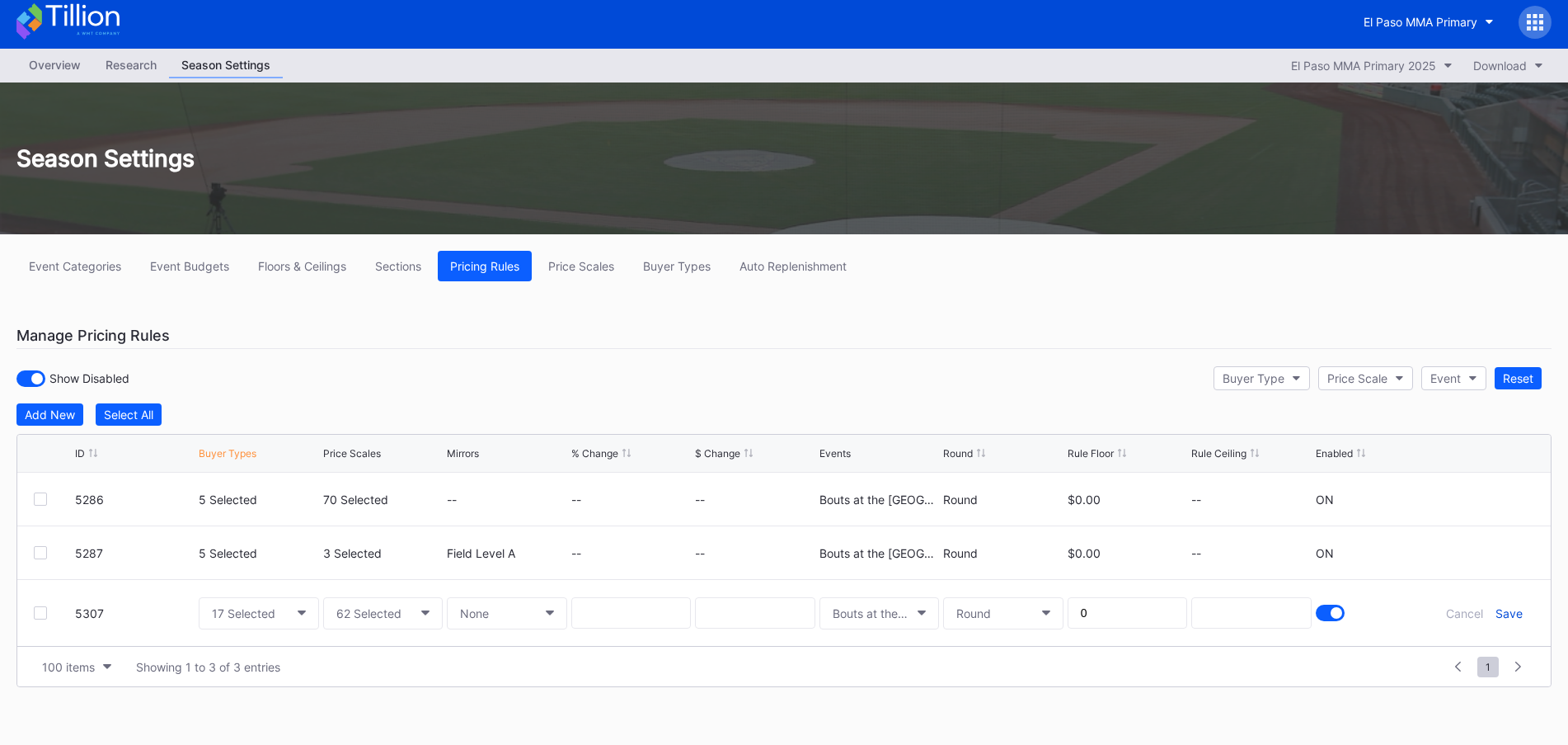
click at [1511, 609] on div "Save" at bounding box center [1509, 614] width 27 height 14
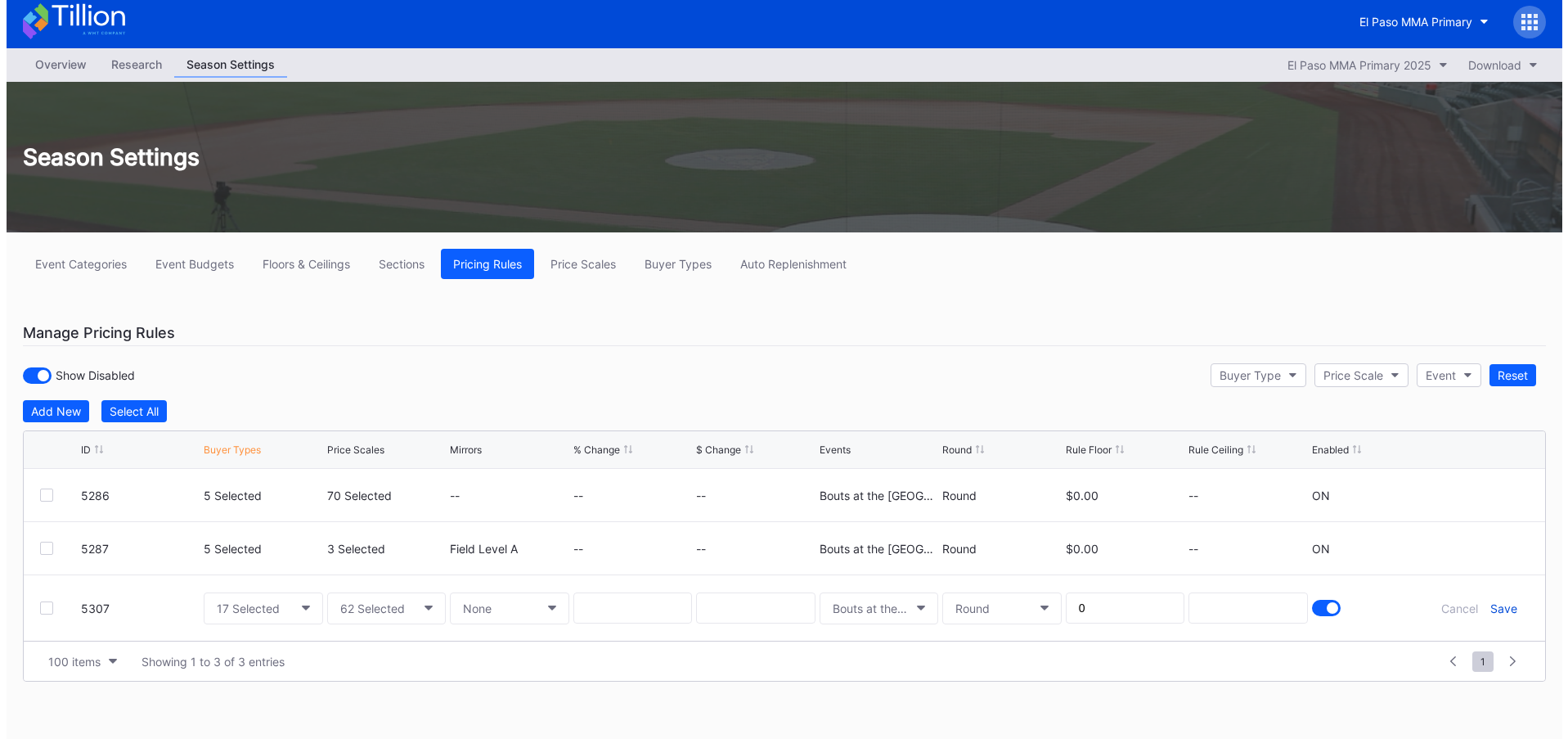
scroll to position [0, 0]
